Goal: Task Accomplishment & Management: Manage account settings

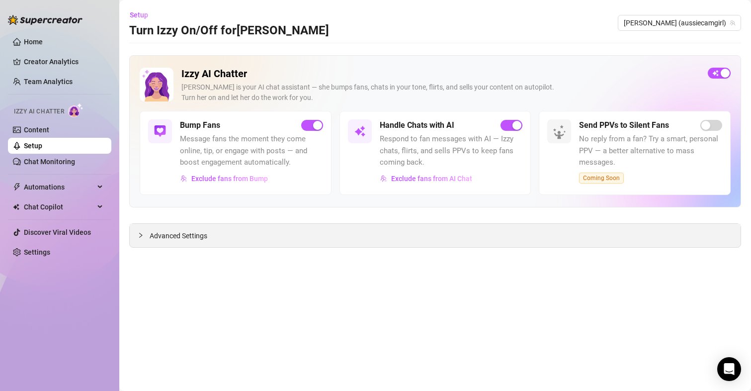
click at [171, 236] on span "Advanced Settings" at bounding box center [179, 235] width 58 height 11
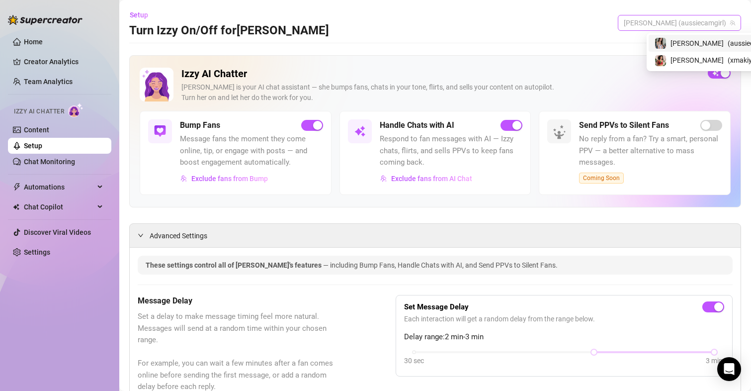
click at [685, 23] on span "[PERSON_NAME] (aussiecamgirl)" at bounding box center [679, 22] width 111 height 15
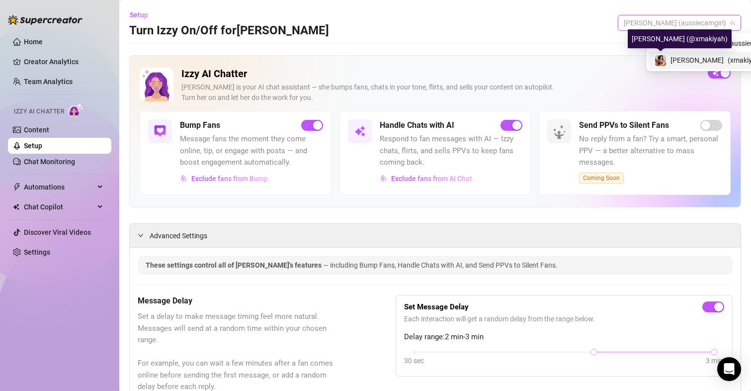
click at [665, 59] on img at bounding box center [660, 60] width 11 height 11
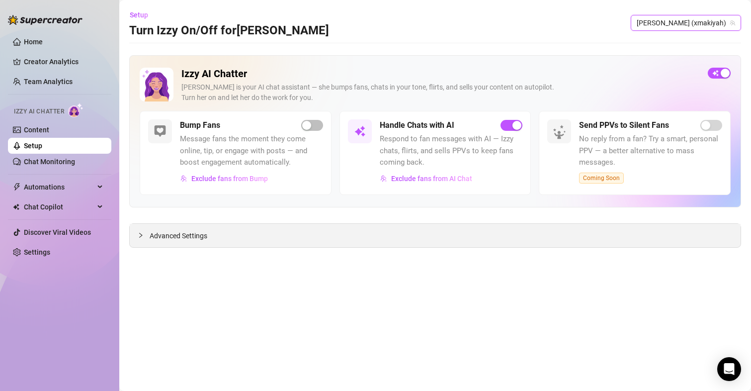
click at [192, 234] on span "Advanced Settings" at bounding box center [179, 235] width 58 height 11
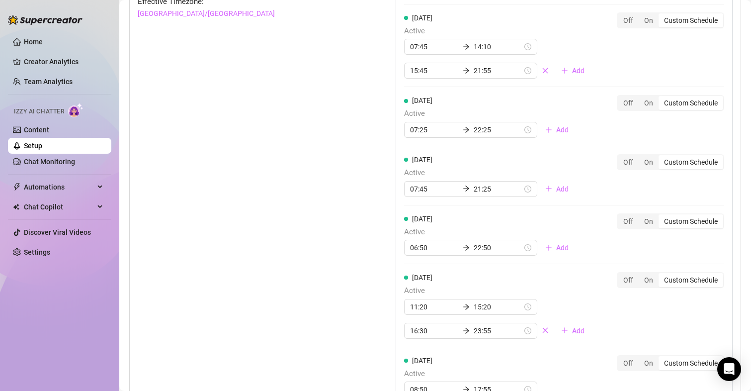
scroll to position [895, 0]
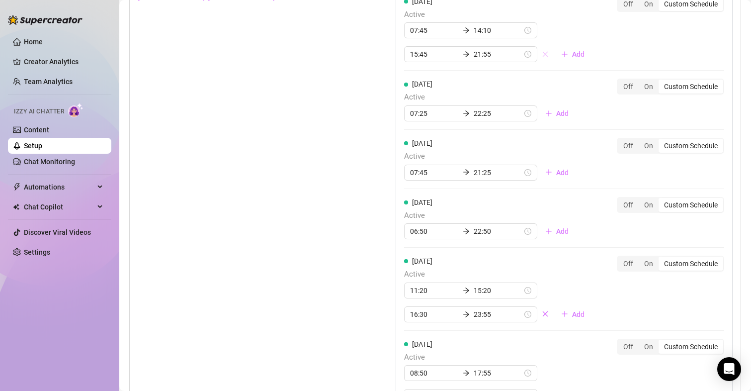
click at [542, 54] on icon "close" at bounding box center [545, 54] width 7 height 7
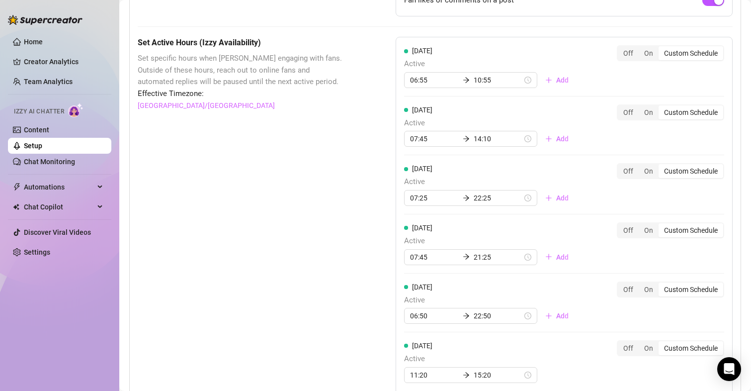
scroll to position [646, 0]
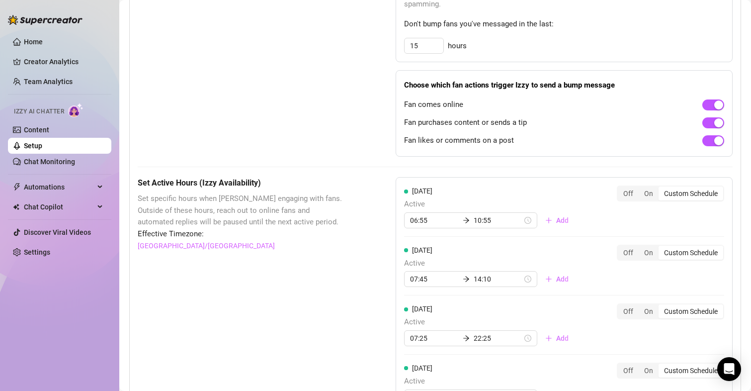
drag, startPoint x: 35, startPoint y: 38, endPoint x: 0, endPoint y: 45, distance: 35.5
click at [35, 38] on link "Home" at bounding box center [33, 42] width 19 height 8
